Goal: Check status: Check status

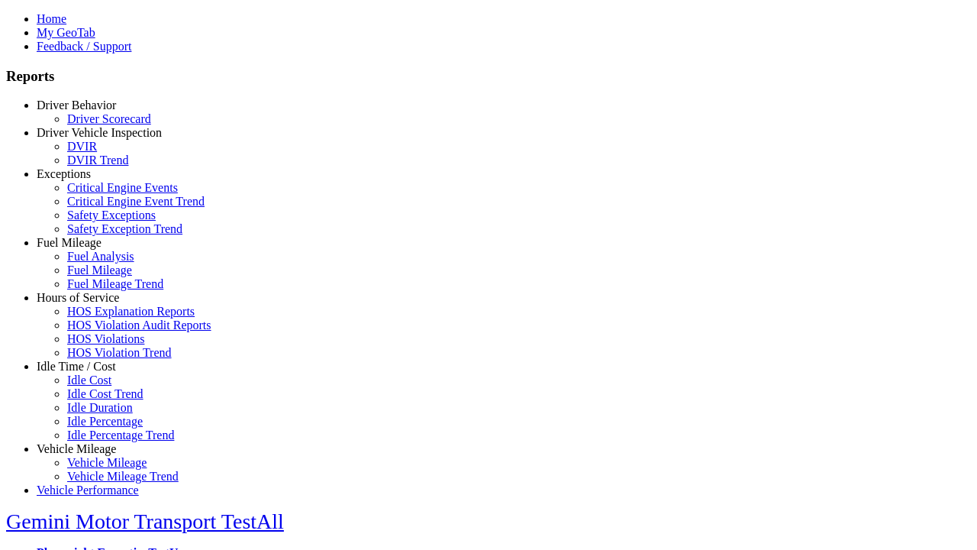
click at [88, 180] on link "Exceptions" at bounding box center [64, 173] width 54 height 13
click at [99, 221] on link "Safety Exceptions" at bounding box center [111, 214] width 89 height 13
select select
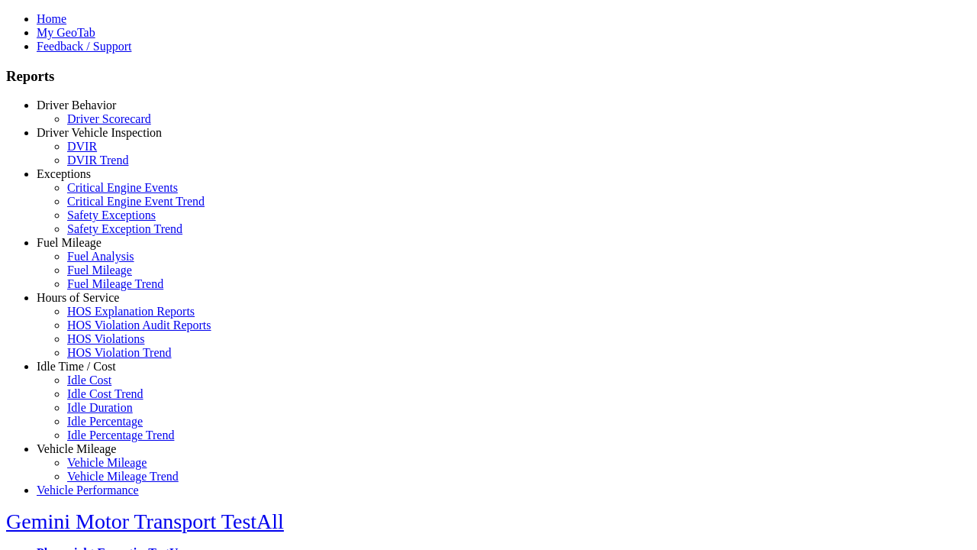
select select
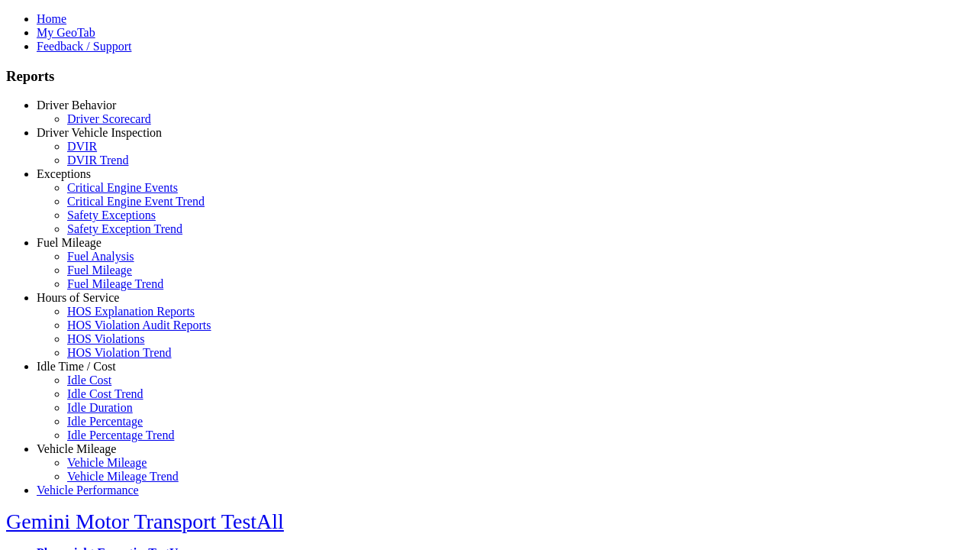
select select
